Goal: Task Accomplishment & Management: Use online tool/utility

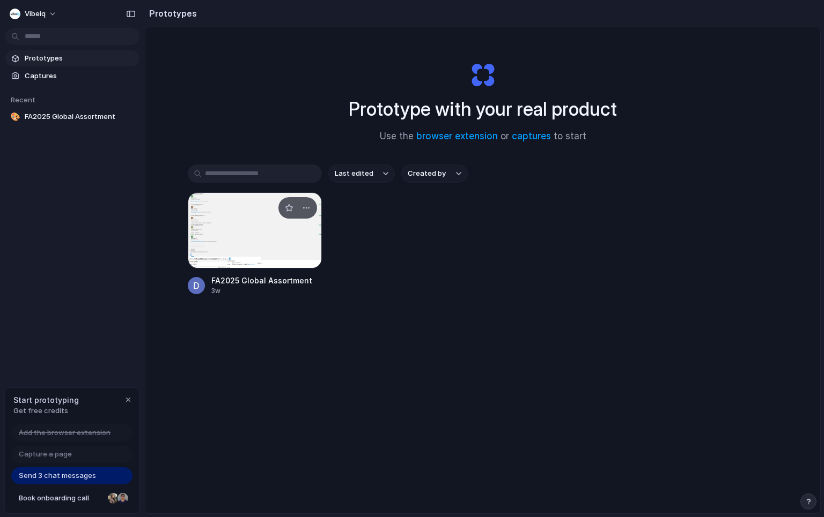
click at [248, 242] on div at bounding box center [255, 230] width 134 height 76
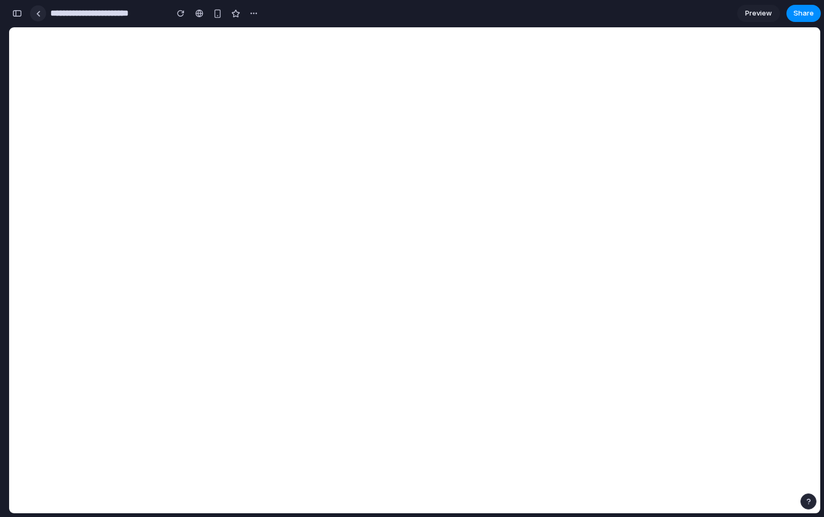
click at [34, 14] on link at bounding box center [38, 13] width 16 height 16
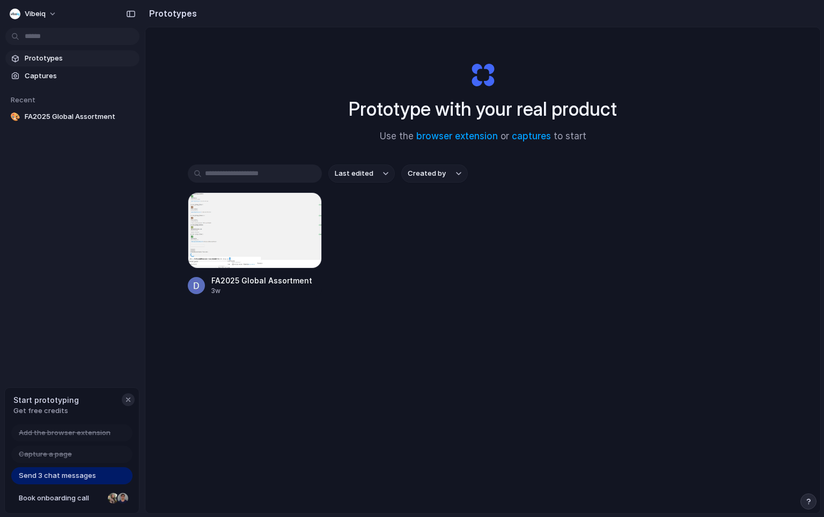
click at [129, 401] on div "button" at bounding box center [128, 400] width 9 height 9
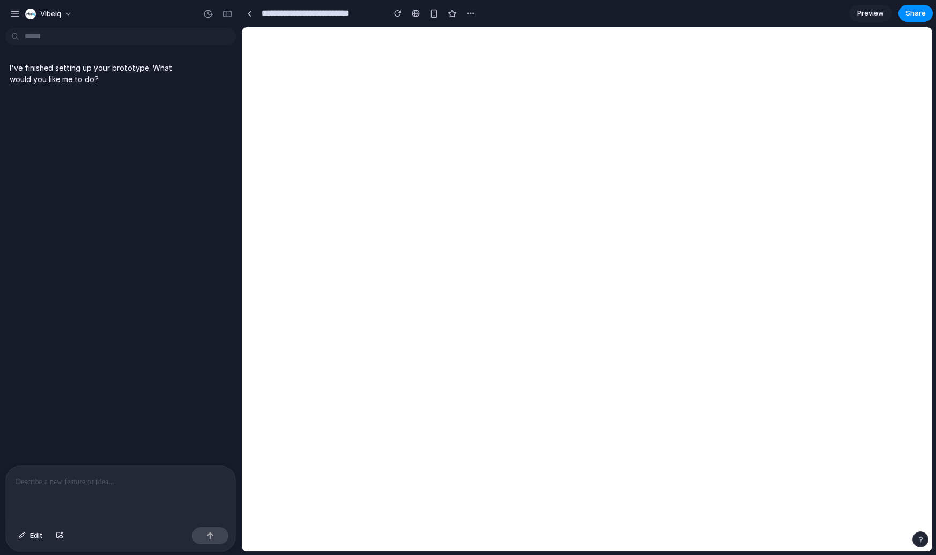
click at [823, 11] on span "Preview" at bounding box center [870, 13] width 27 height 11
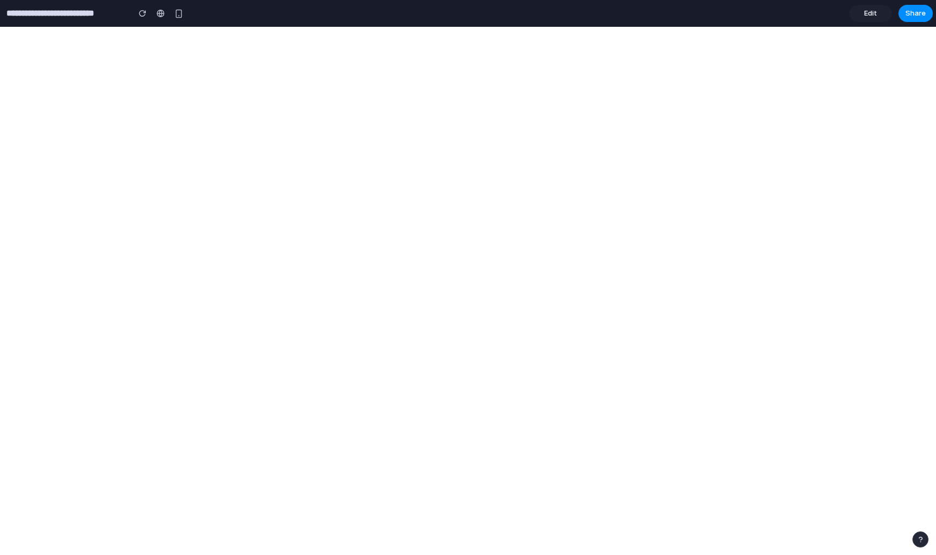
click at [823, 11] on span "Edit" at bounding box center [870, 13] width 13 height 11
